Goal: Check status: Check status

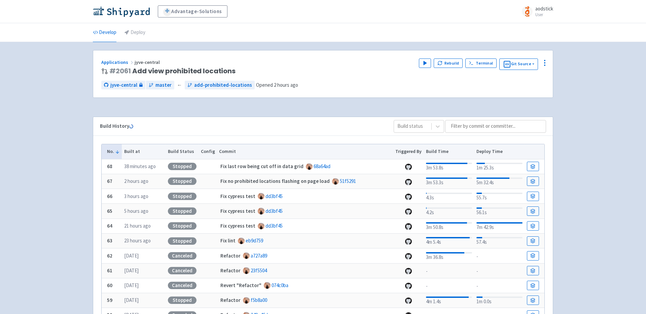
click at [583, 144] on div "Advantage-Solutions aodstick User Profile Sign out Develop Deploy #" at bounding box center [323, 212] width 646 height 425
click at [424, 63] on icon "button" at bounding box center [425, 63] width 5 height 5
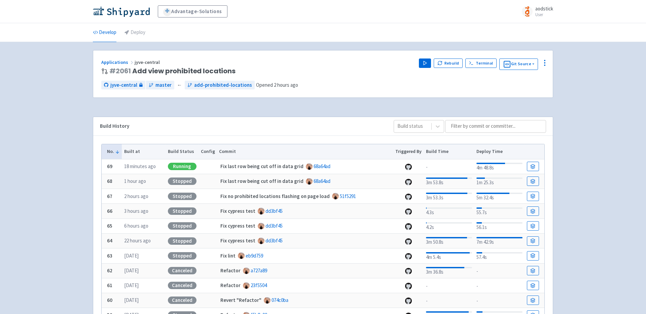
click at [607, 66] on div "Advantage-Solutions aodstick User Profile Sign out Develop Deploy #" at bounding box center [323, 212] width 646 height 425
click at [400, 63] on span "Visit" at bounding box center [397, 63] width 9 height 5
